Goal: Task Accomplishment & Management: Use online tool/utility

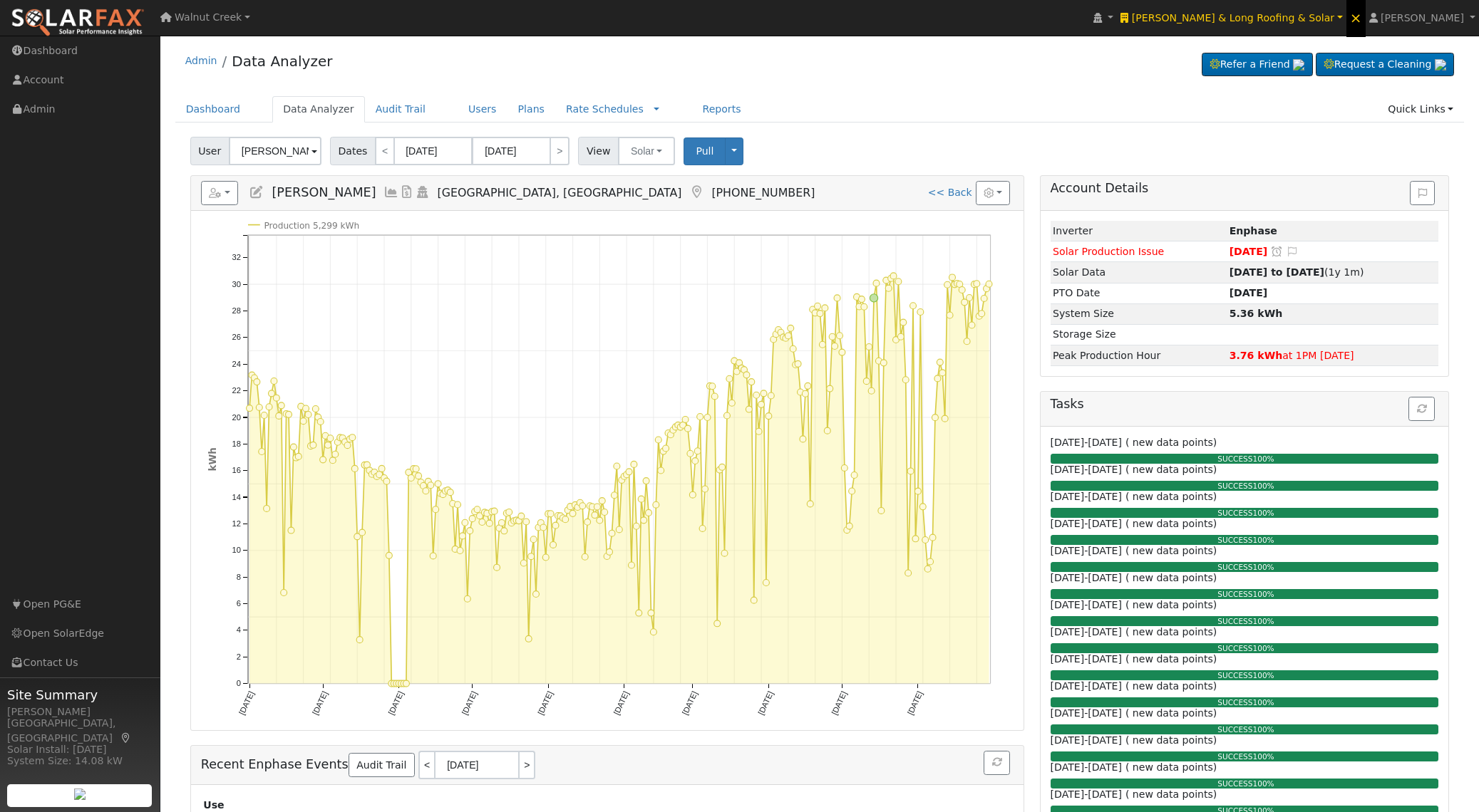
click at [1366, 23] on link "×" at bounding box center [1356, 18] width 19 height 39
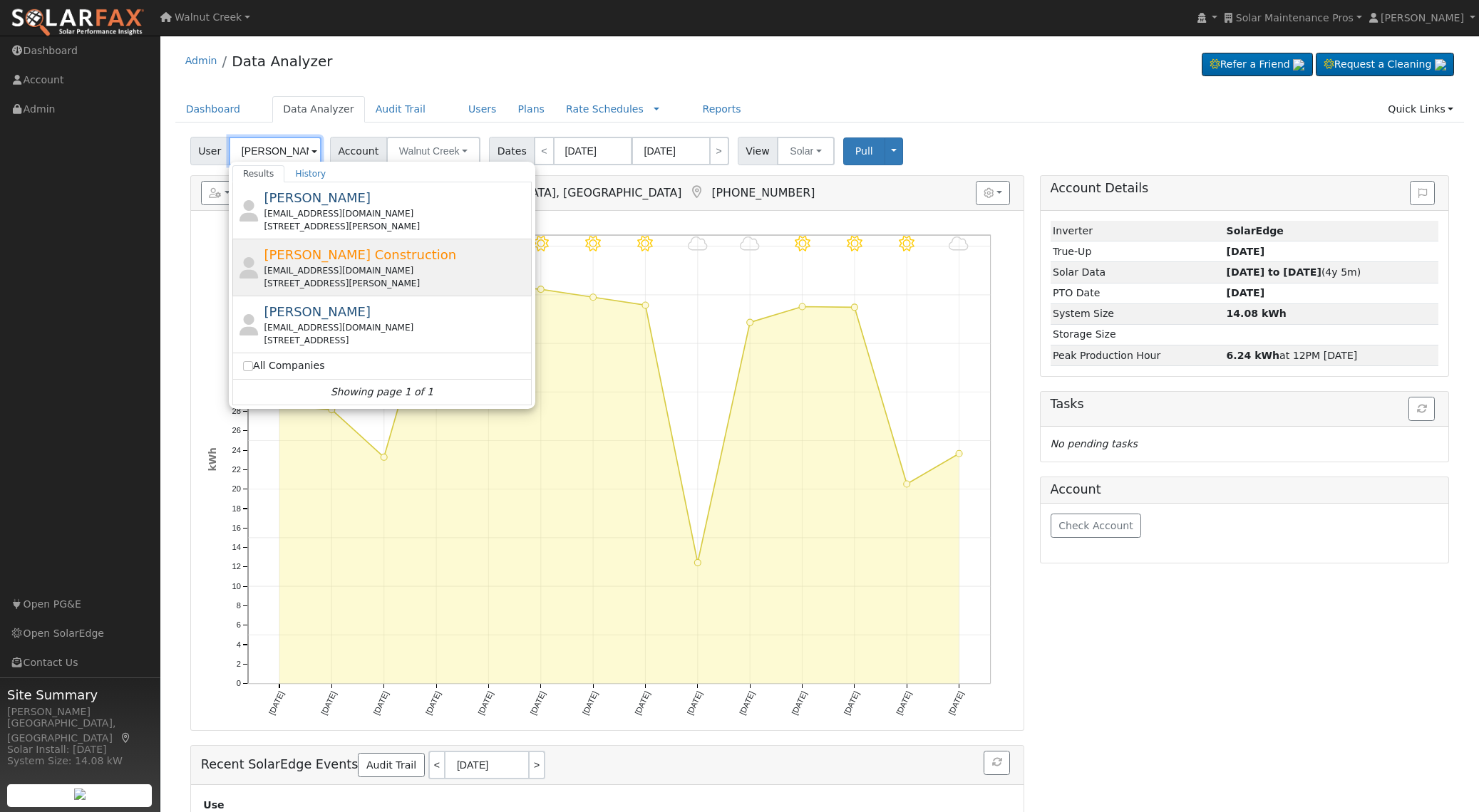
scroll to position [1, 0]
click at [383, 276] on div "[STREET_ADDRESS][PERSON_NAME]" at bounding box center [396, 282] width 265 height 13
type input "[PERSON_NAME] Construction"
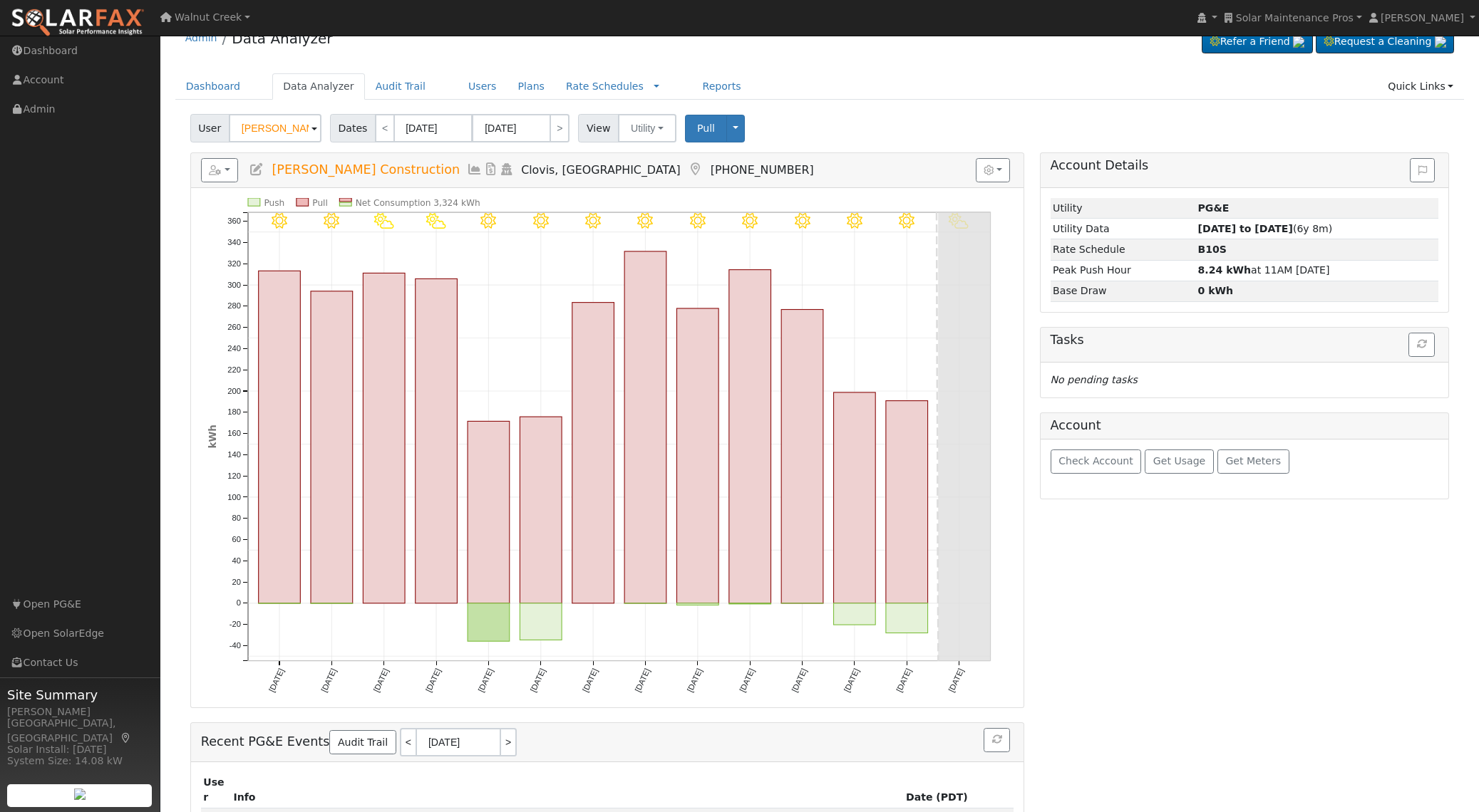
scroll to position [0, 0]
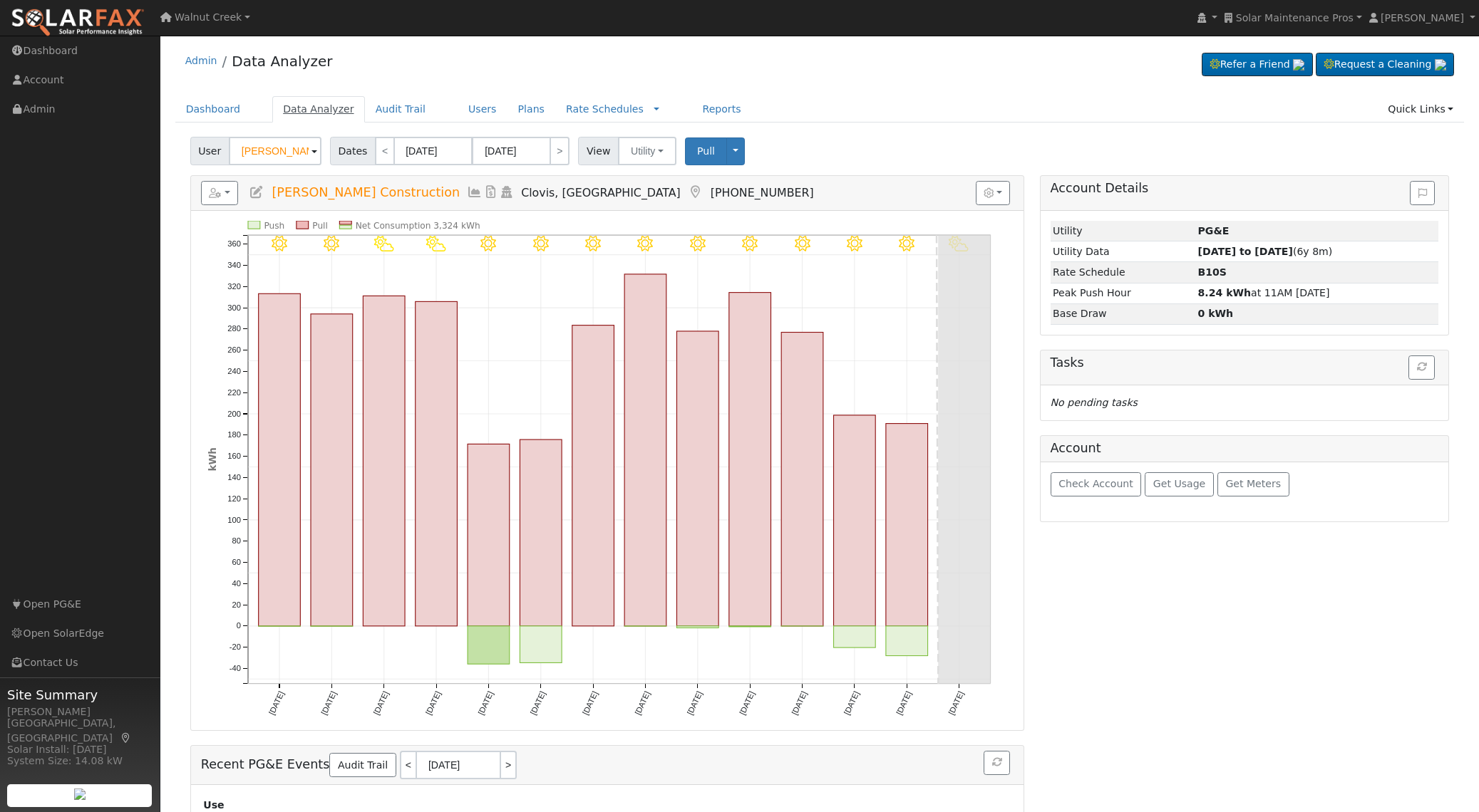
click at [315, 108] on link "Data Analyzer" at bounding box center [319, 109] width 93 height 26
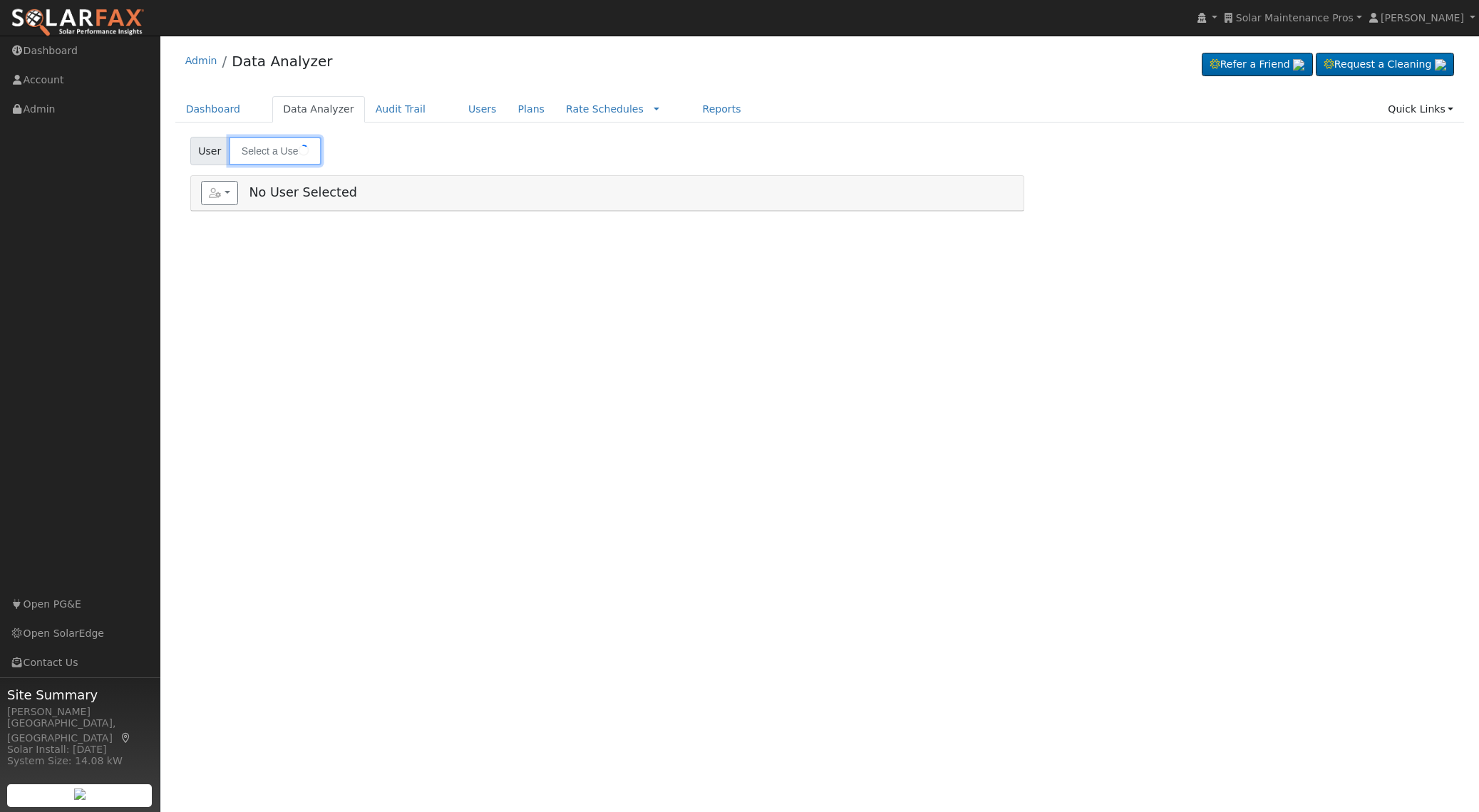
type input "[PERSON_NAME] Construction"
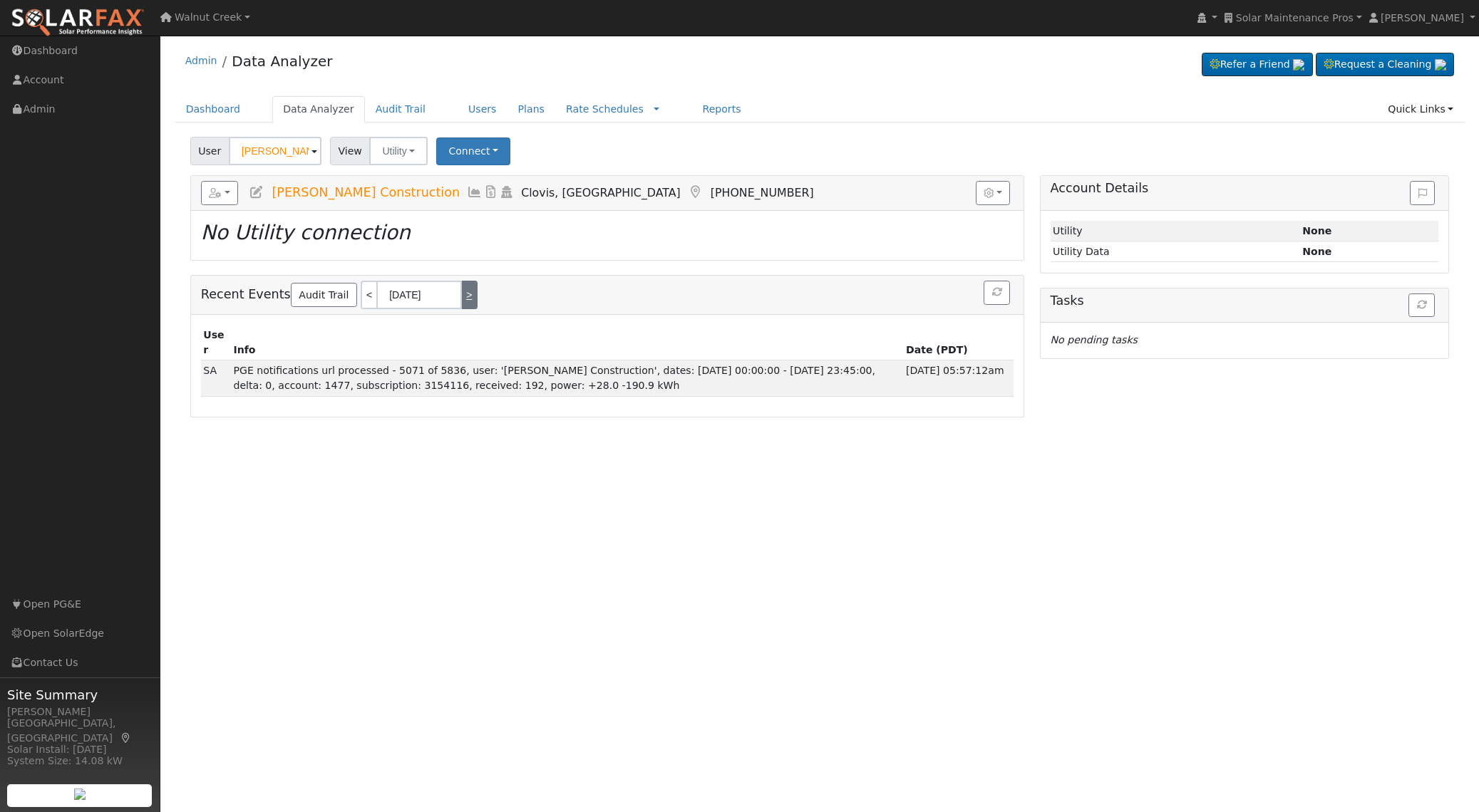
click at [466, 287] on link ">" at bounding box center [469, 295] width 15 height 29
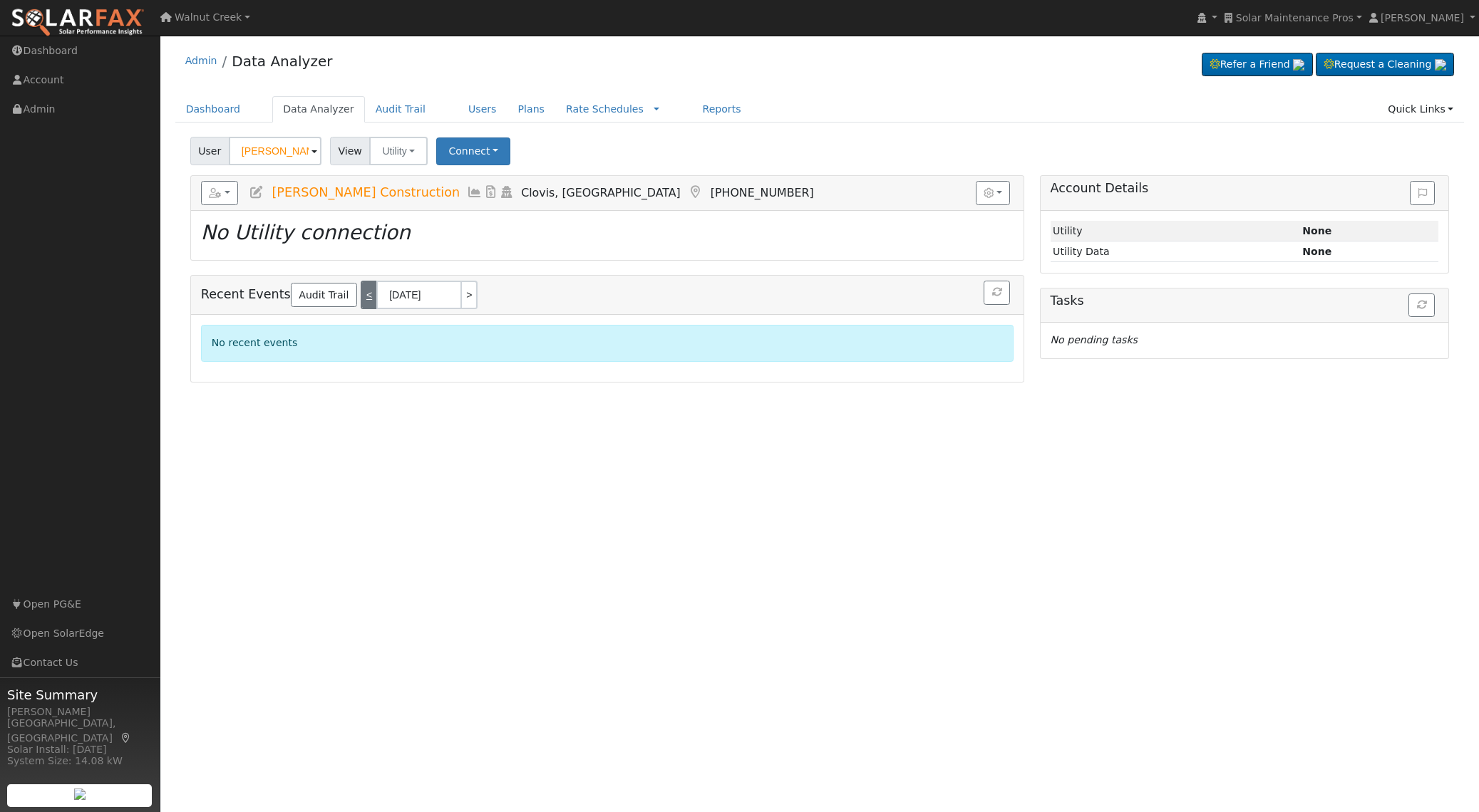
click at [360, 296] on link "<" at bounding box center [368, 295] width 15 height 29
type input "[DATE]"
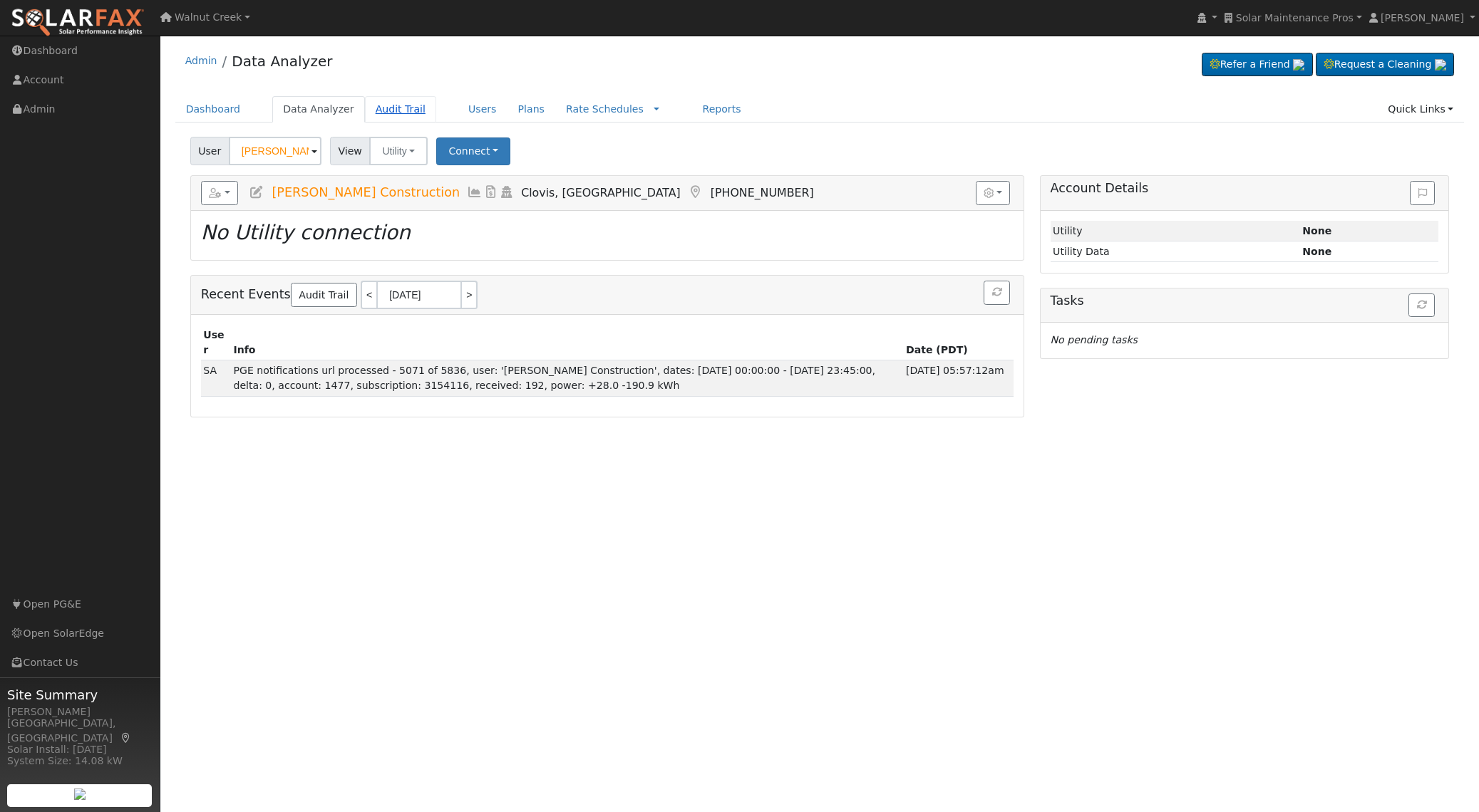
click at [415, 107] on link "Audit Trail" at bounding box center [401, 109] width 71 height 26
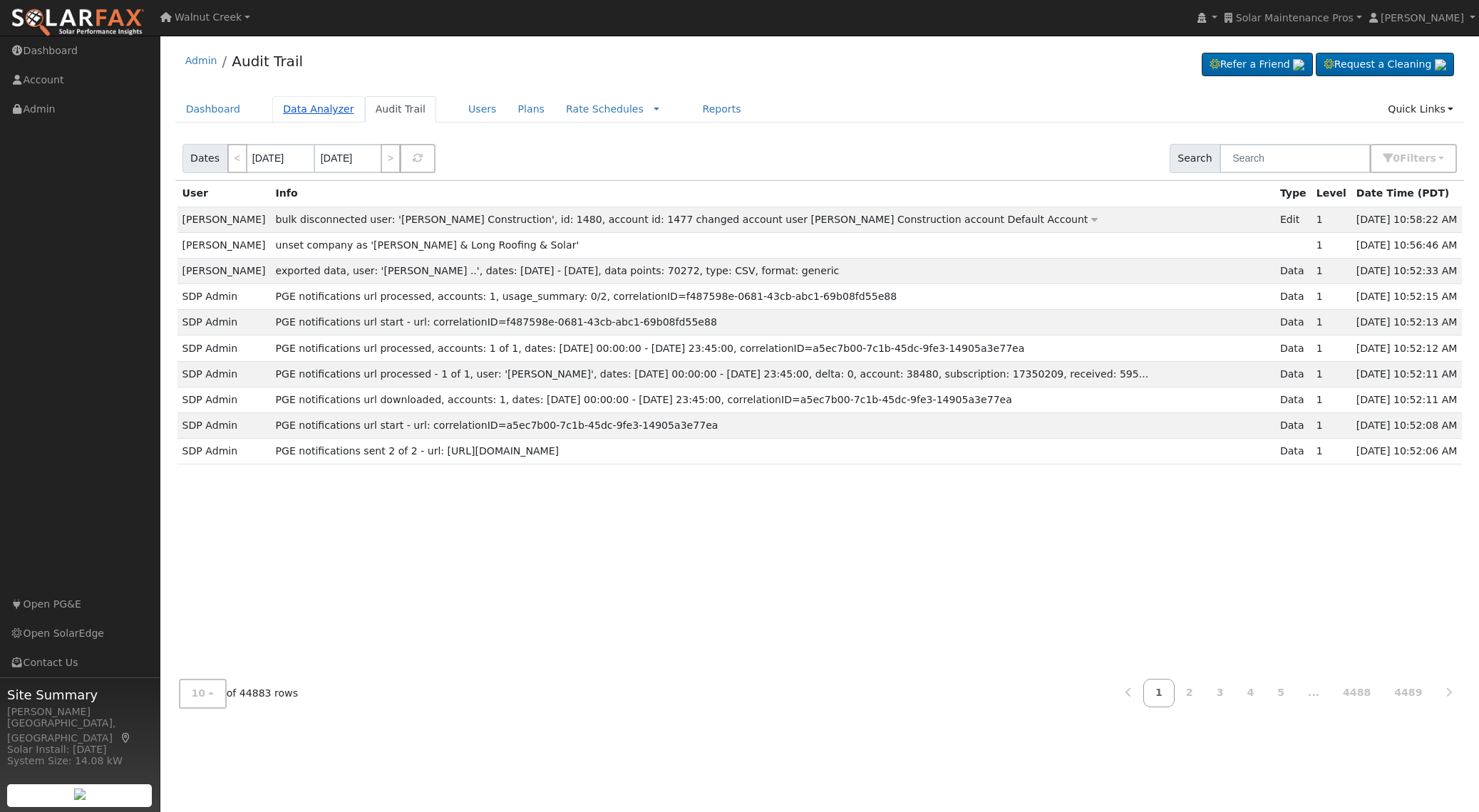
click at [336, 115] on link "Data Analyzer" at bounding box center [319, 109] width 93 height 26
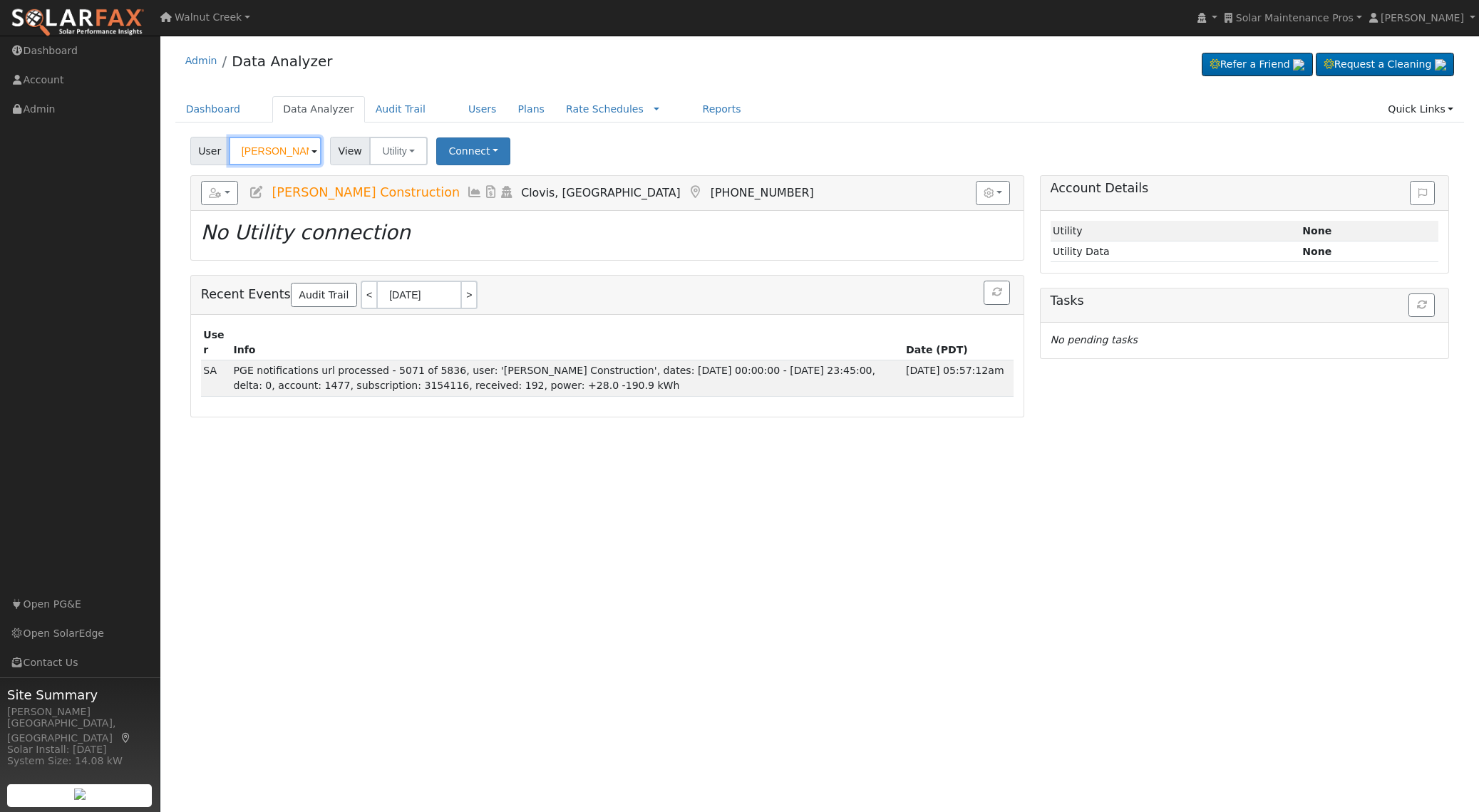
paste input "[PERSON_NAME]"
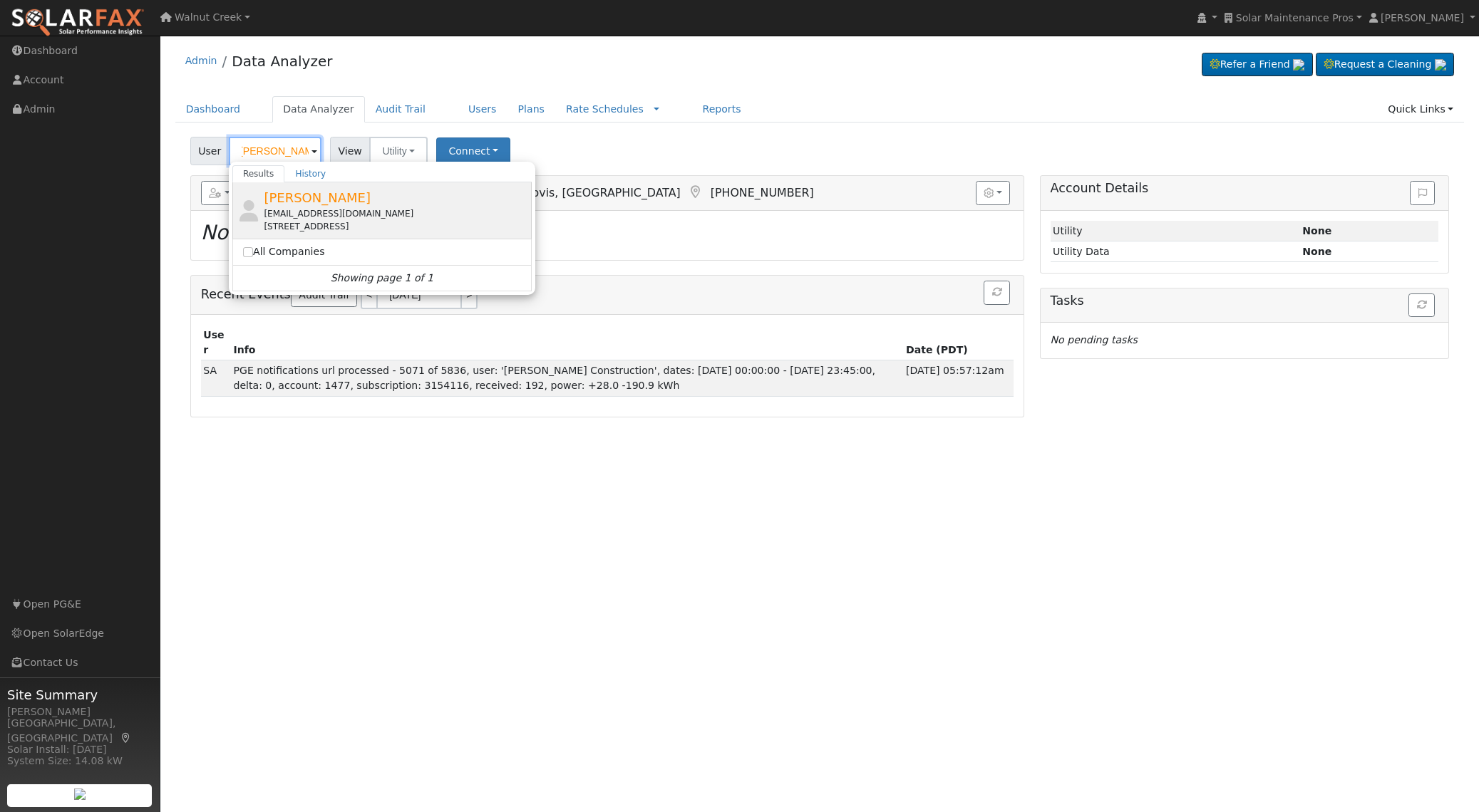
type input "[PERSON_NAME]"
click at [325, 199] on span "Martine Borges" at bounding box center [317, 197] width 107 height 14
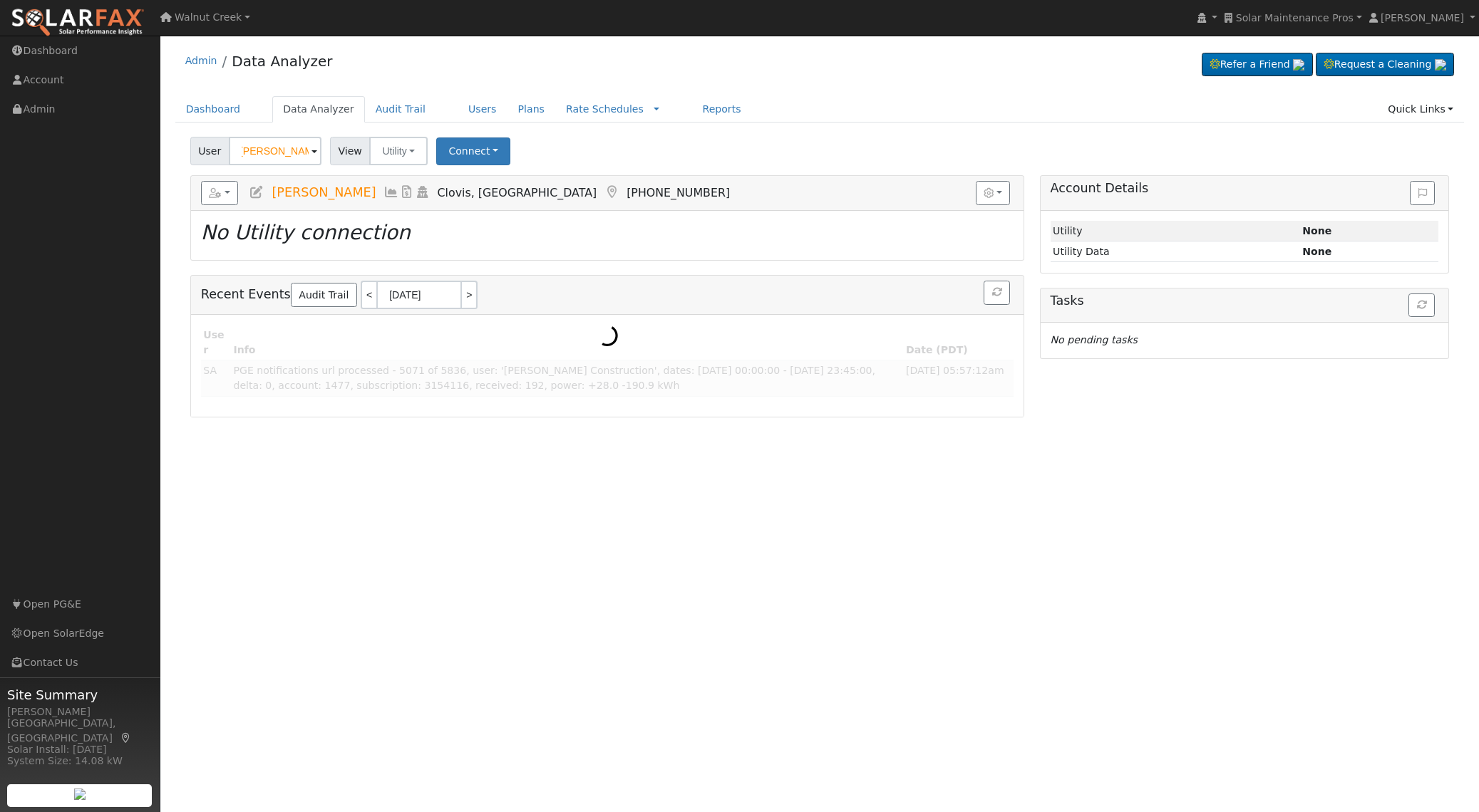
scroll to position [0, 0]
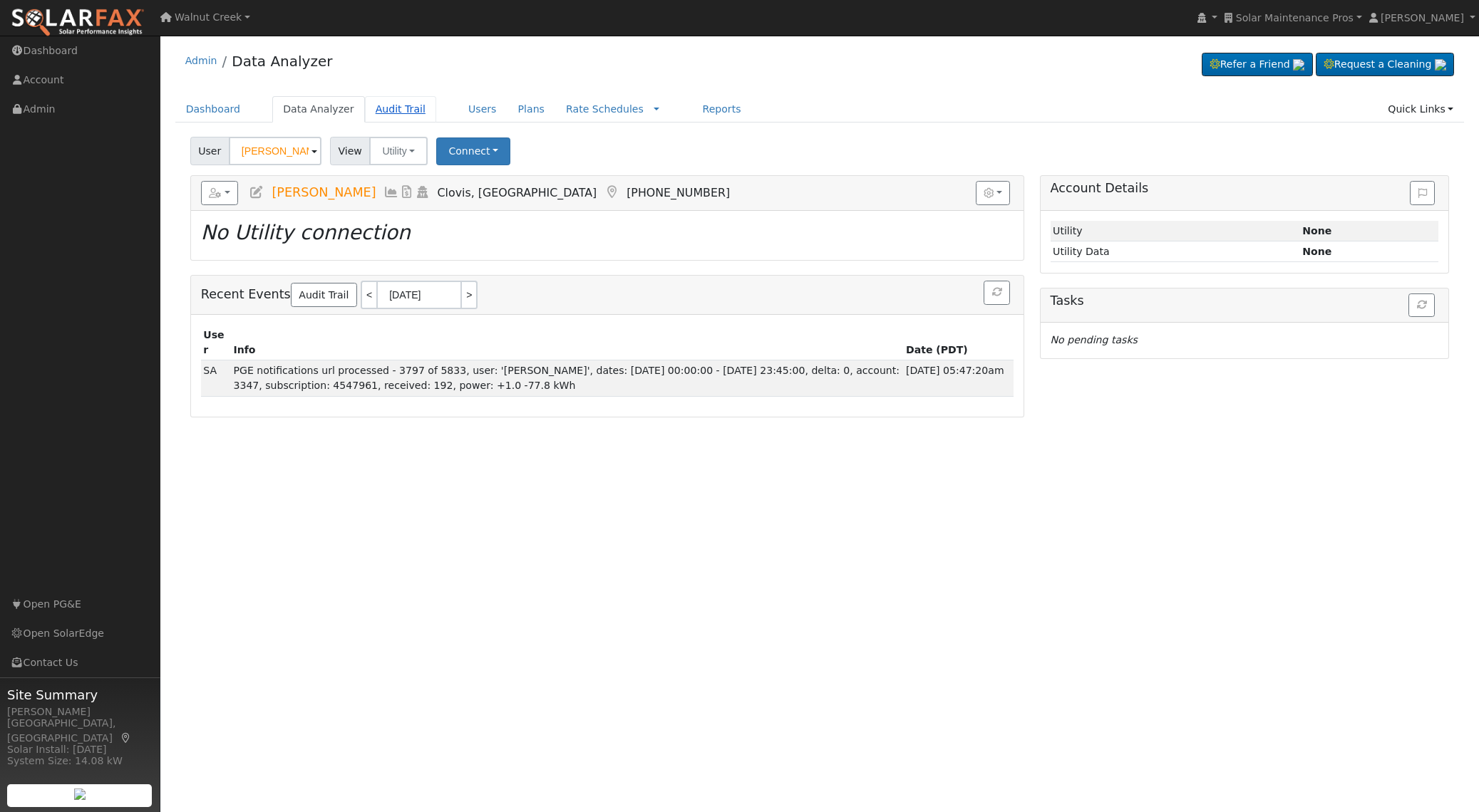
click at [409, 110] on link "Audit Trail" at bounding box center [401, 109] width 71 height 26
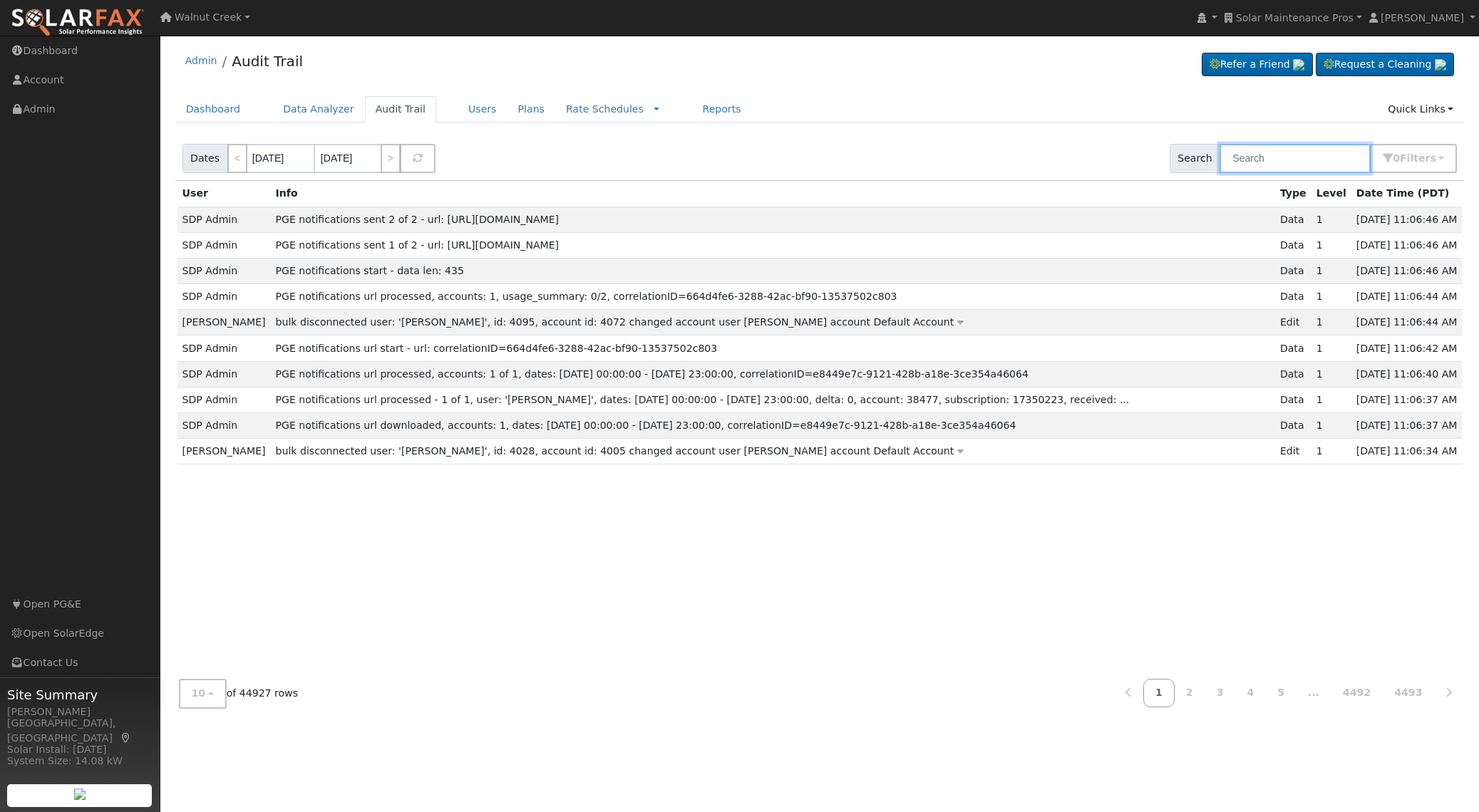
click at [1308, 154] on input "text" at bounding box center [1295, 158] width 151 height 29
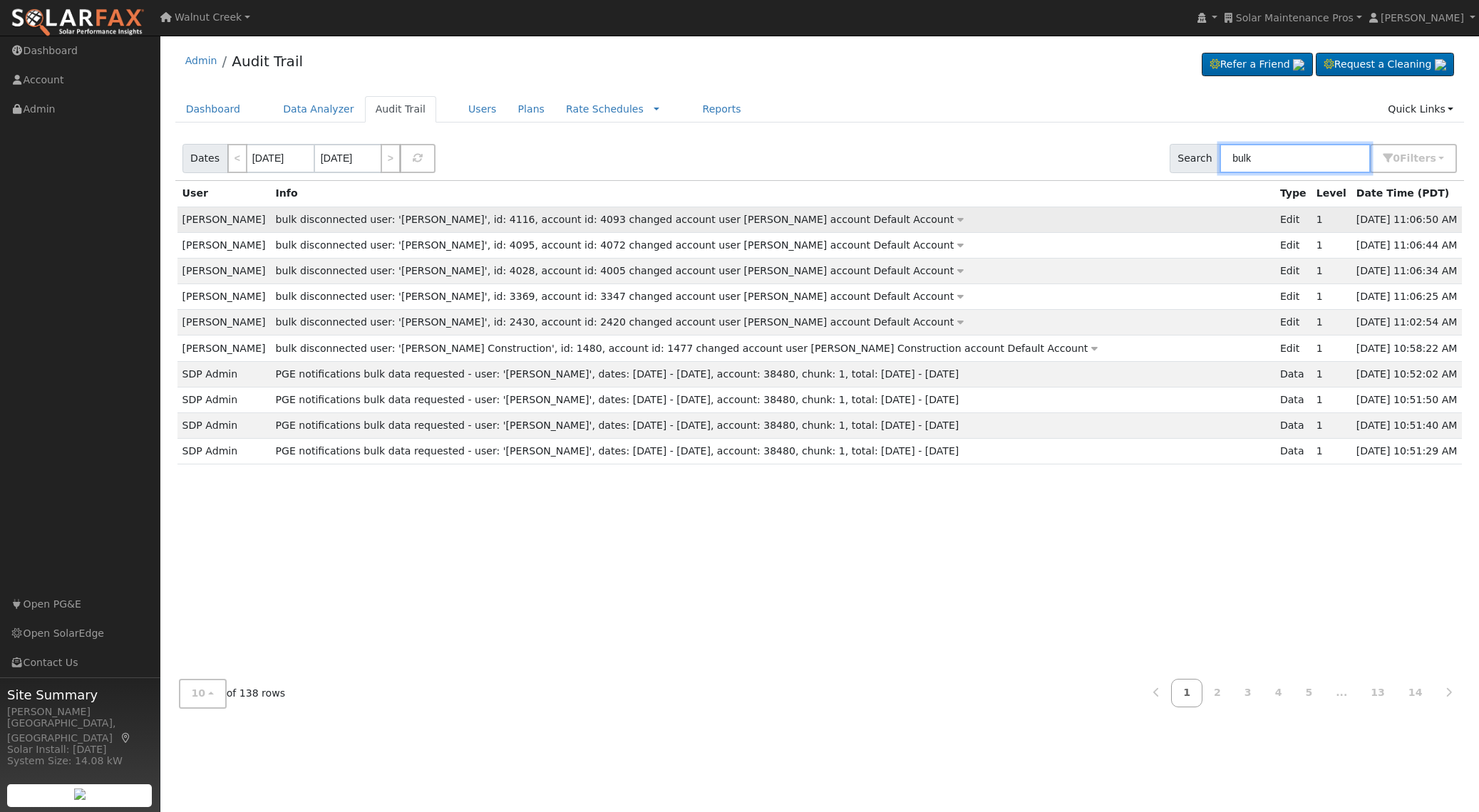
type input "bulk"
click at [957, 216] on icon at bounding box center [960, 219] width 7 height 10
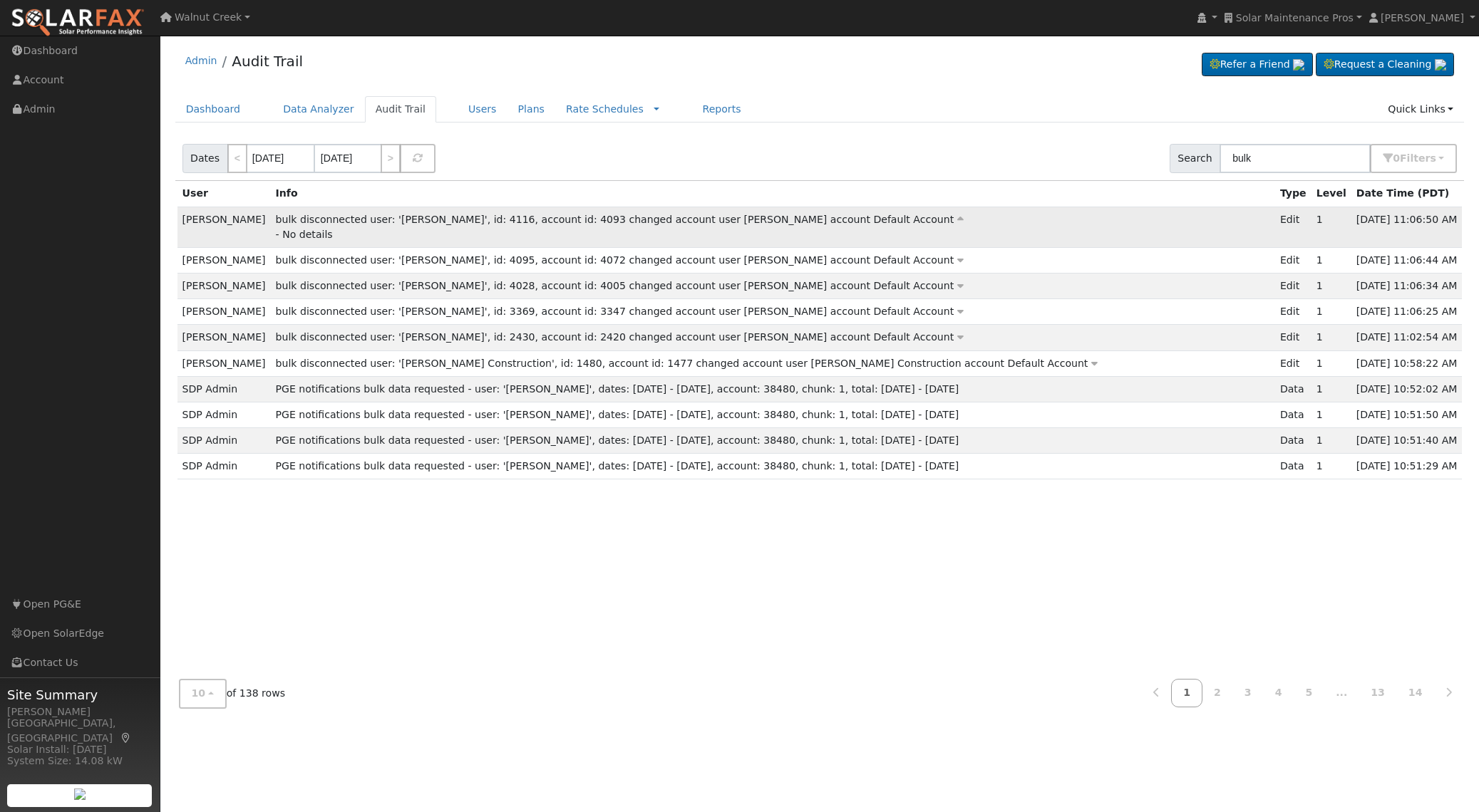
click at [957, 216] on icon at bounding box center [960, 219] width 7 height 10
